Goal: Information Seeking & Learning: Find specific fact

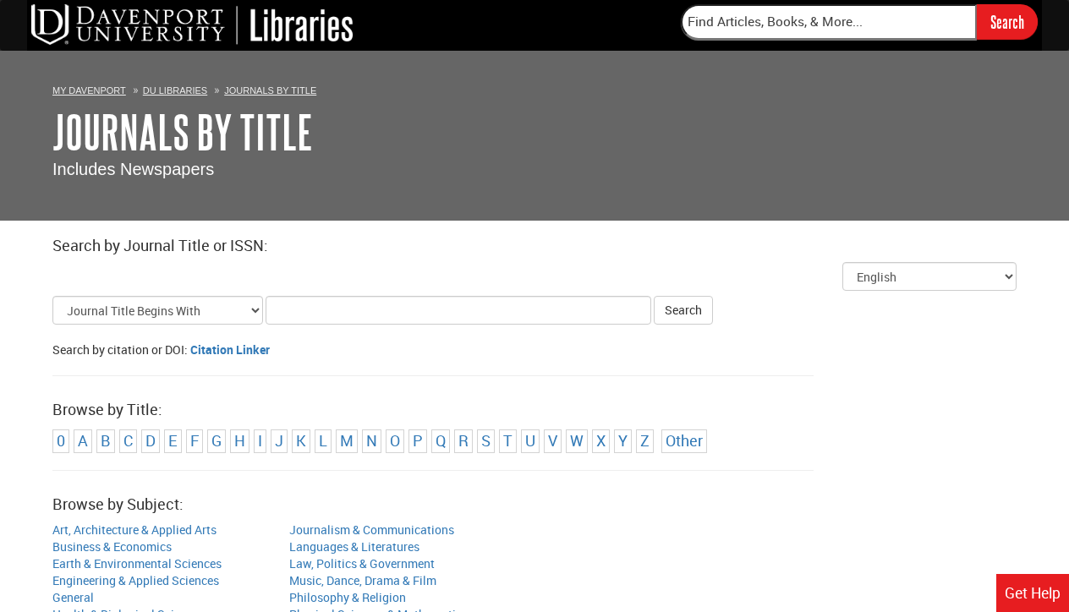
click at [277, 311] on input "Title Search Criteria" at bounding box center [459, 310] width 386 height 29
type input "Nursing Research"
click at [672, 310] on button "Search" at bounding box center [683, 310] width 59 height 29
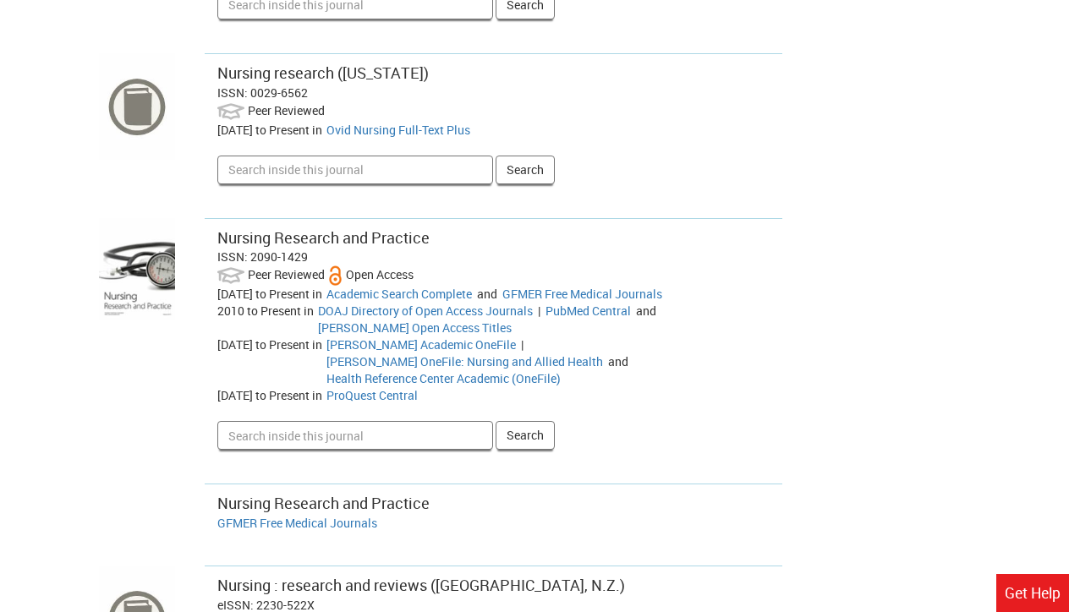
scroll to position [733, 0]
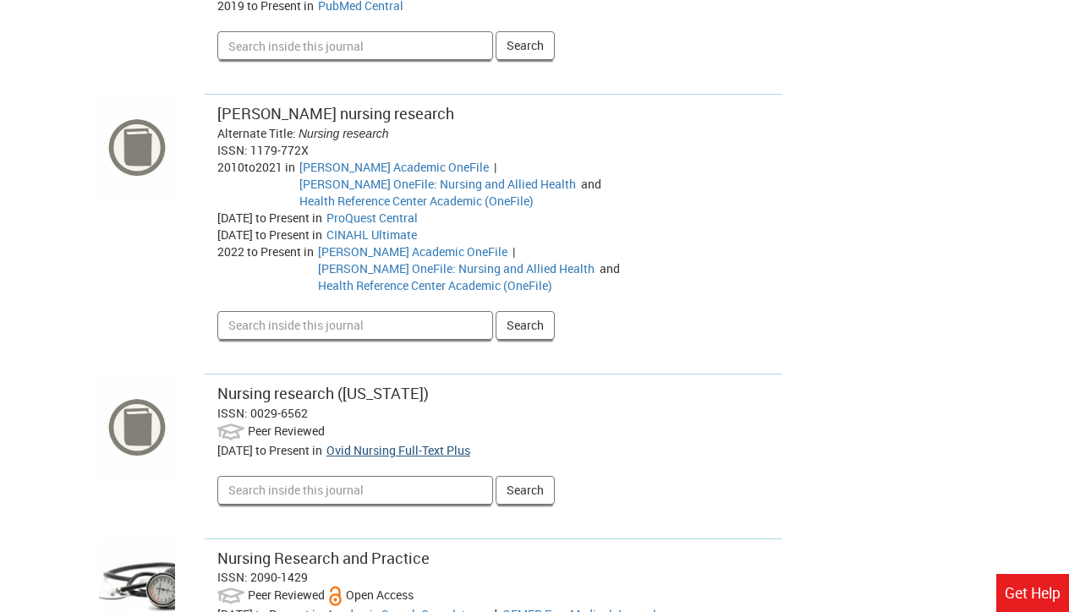
click at [395, 442] on link "Ovid Nursing Full-Text Plus" at bounding box center [399, 450] width 144 height 16
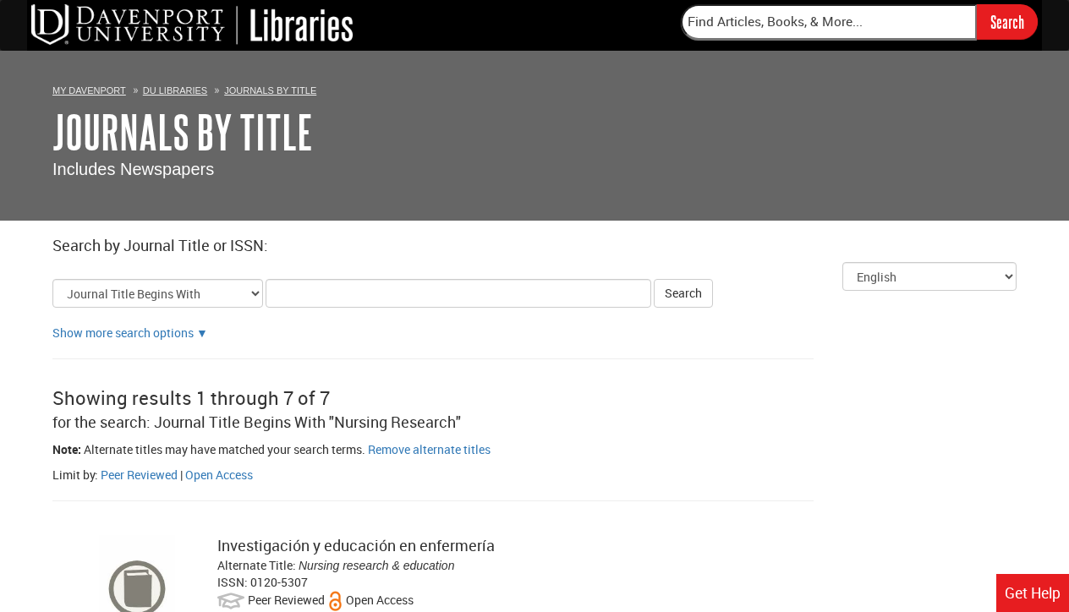
scroll to position [0, 0]
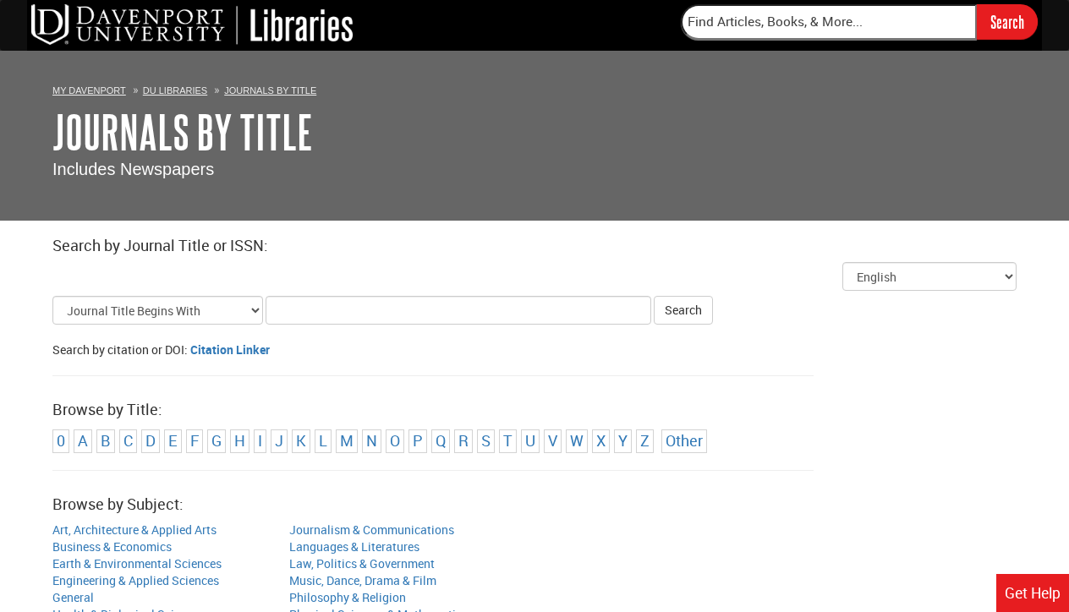
click at [277, 309] on input "Title Search Criteria" at bounding box center [459, 310] width 386 height 29
click at [278, 442] on link "J" at bounding box center [279, 441] width 8 height 20
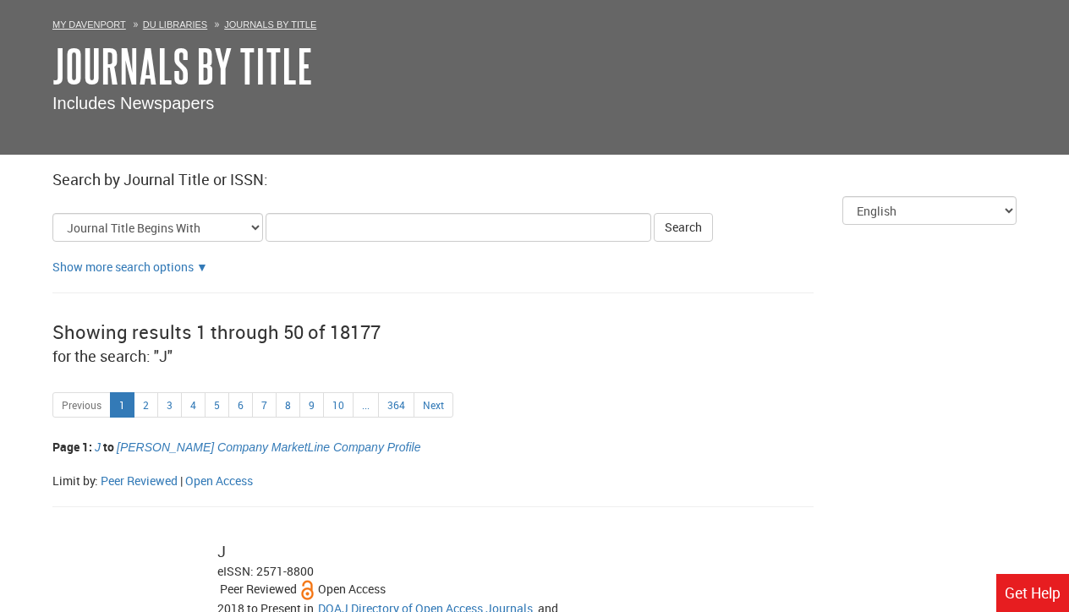
scroll to position [52, 0]
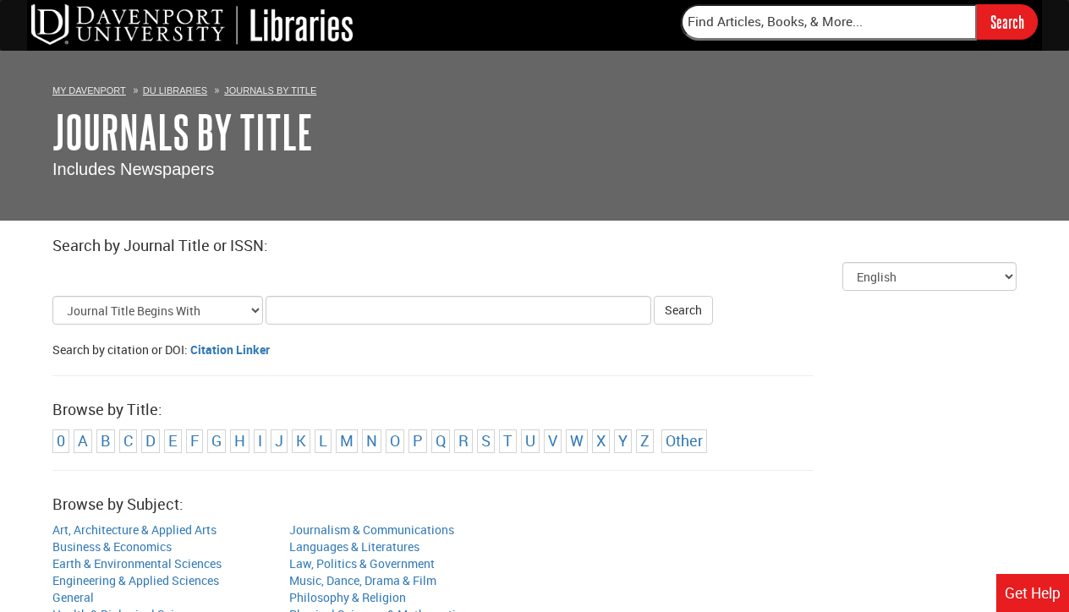
click at [273, 307] on input "Title Search Criteria" at bounding box center [459, 310] width 386 height 29
click at [305, 313] on input "Jounral of Holistic Nursing" at bounding box center [459, 310] width 386 height 29
type input "Journal of Holistic Nursing"
click at [662, 316] on button "Search" at bounding box center [683, 310] width 59 height 29
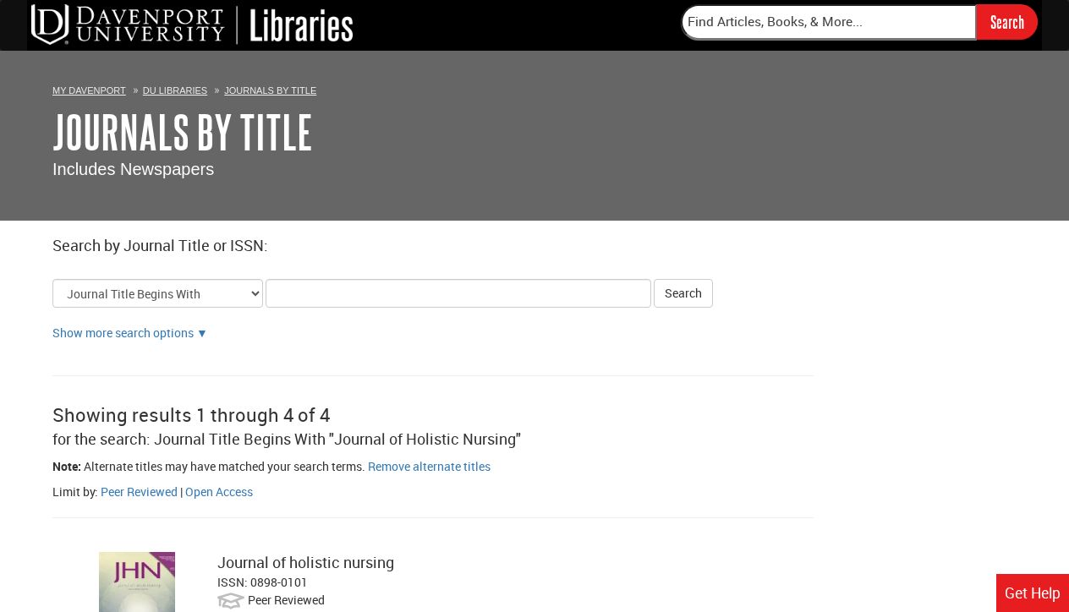
scroll to position [470, 0]
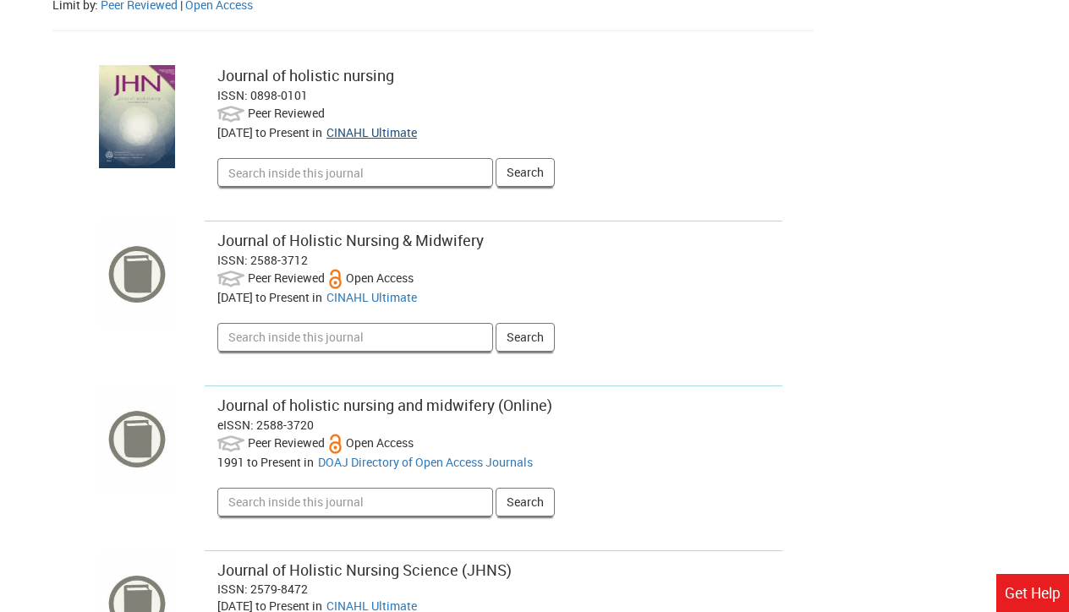
click at [380, 129] on link "CINAHL Ultimate" at bounding box center [372, 132] width 91 height 16
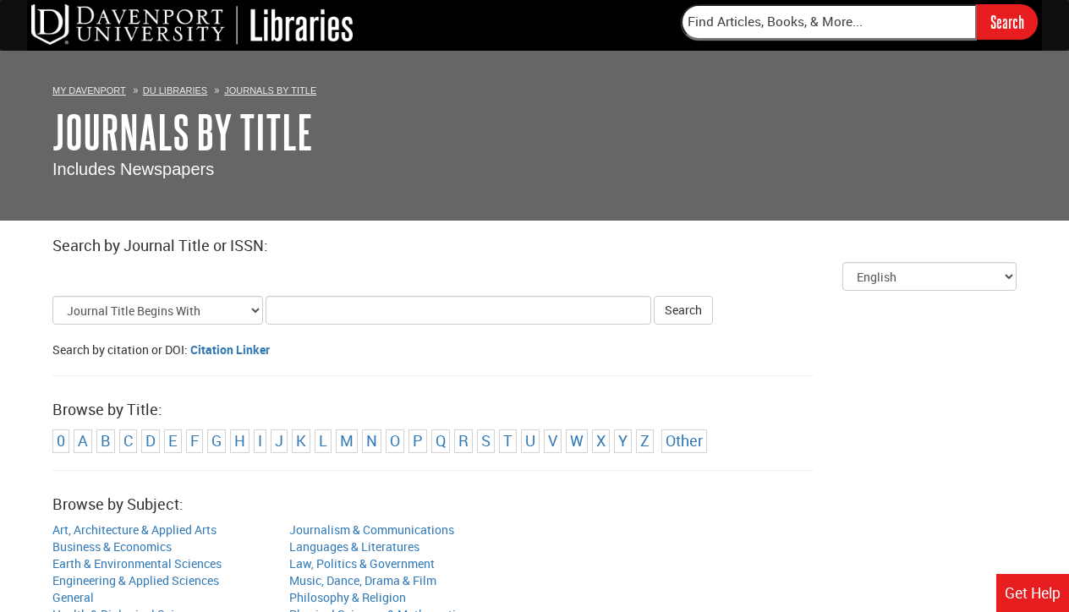
click at [277, 303] on input "Title Search Criteria" at bounding box center [459, 310] width 386 height 29
type input "Nursing Science Quarterly"
click at [665, 310] on button "Search" at bounding box center [683, 310] width 59 height 29
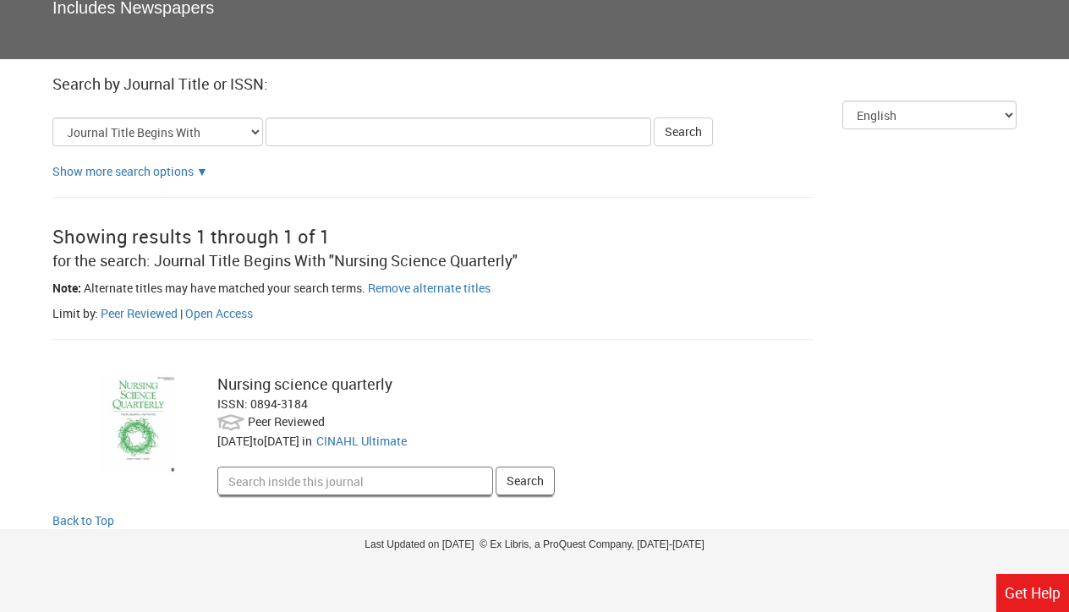
scroll to position [161, 0]
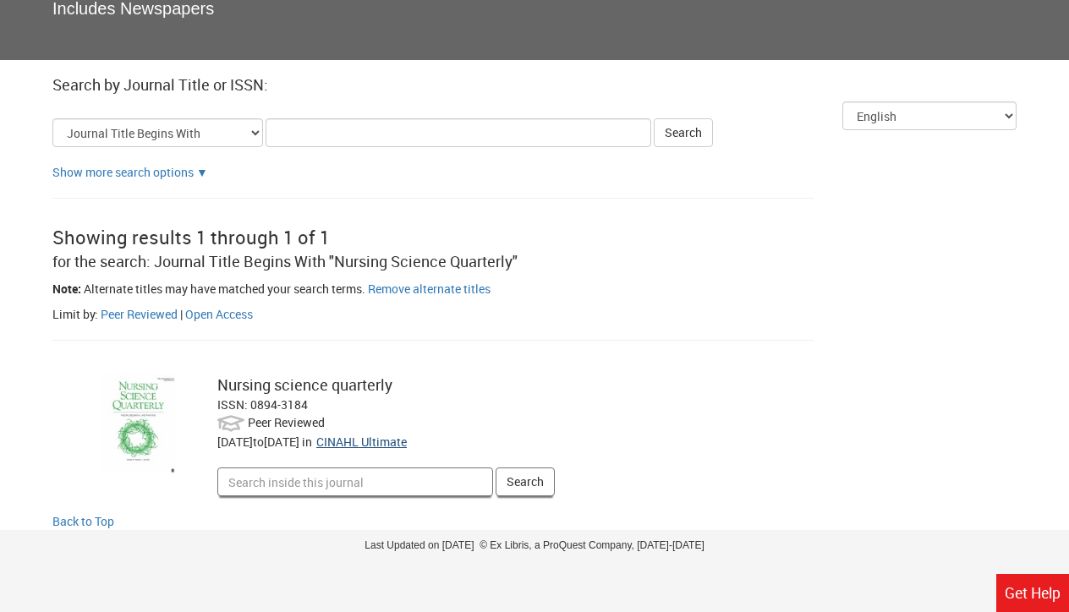
click at [391, 436] on link "CINAHL Ultimate" at bounding box center [361, 442] width 91 height 16
